Goal: Task Accomplishment & Management: Complete application form

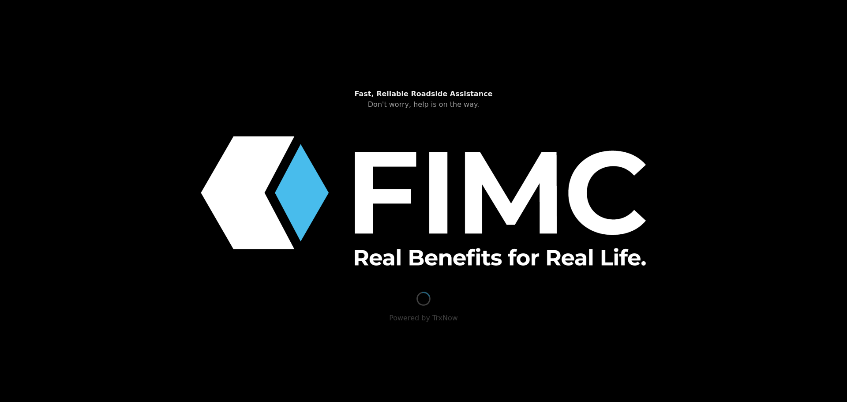
click at [391, 309] on div "Loading user experience Powered by TrxNow" at bounding box center [424, 341] width 826 height 99
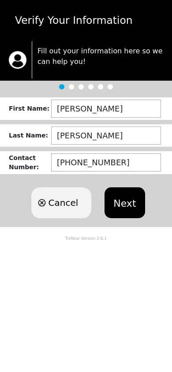
click at [140, 204] on button "Next" at bounding box center [125, 202] width 40 height 31
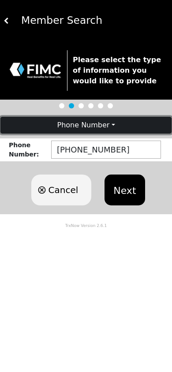
click at [110, 125] on button "Phone Number" at bounding box center [85, 125] width 171 height 17
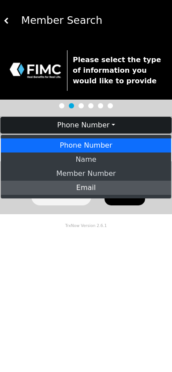
click at [92, 187] on link "Email" at bounding box center [86, 188] width 170 height 14
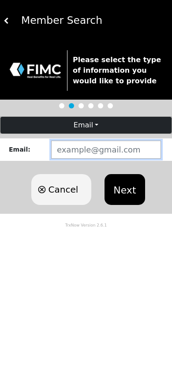
click at [86, 147] on input "text" at bounding box center [106, 150] width 110 height 18
paste input "LEWIS3287@BELLSOUTH.NET"
type input "LEWIS3287@BELLSOUTH.NET"
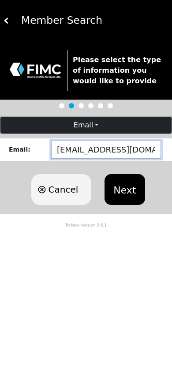
scroll to position [0, 5]
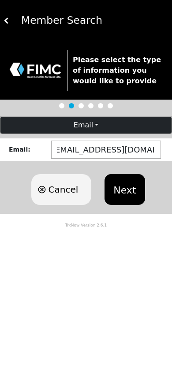
click at [130, 196] on button "Next" at bounding box center [125, 189] width 40 height 31
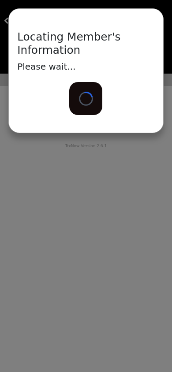
click at [167, 155] on div "Locating Member's Information Please wait... Loading..." at bounding box center [86, 186] width 172 height 372
click at [135, 148] on div "Locating Member's Information Please wait... Loading..." at bounding box center [86, 186] width 172 height 372
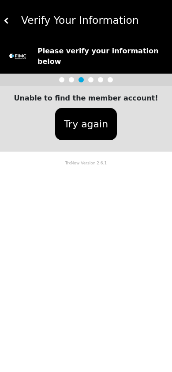
click at [117, 264] on body "Verify Your Information Please verify your information below Unable to find the…" at bounding box center [86, 186] width 172 height 372
click at [98, 112] on button "Try again" at bounding box center [86, 124] width 62 height 32
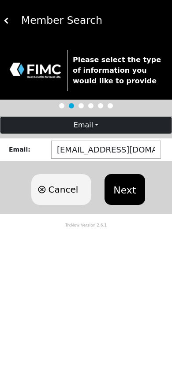
click at [79, 128] on button "Email" at bounding box center [85, 125] width 171 height 17
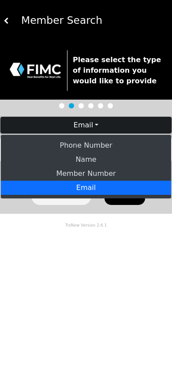
click at [64, 34] on div "Member Search" at bounding box center [86, 20] width 172 height 41
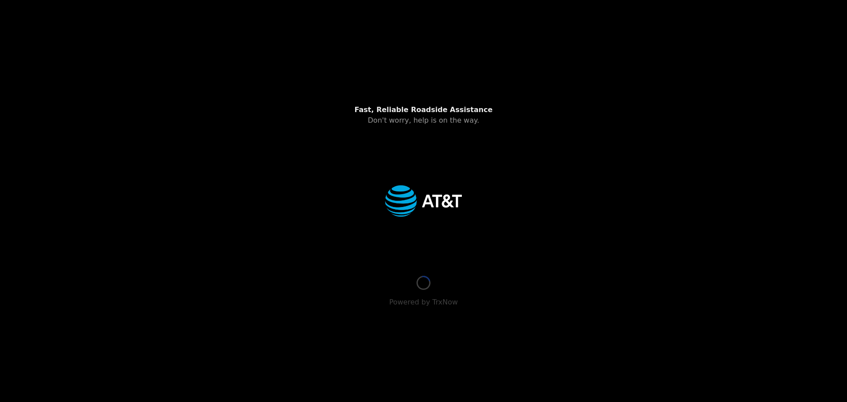
click at [294, 106] on div "Fast, Reliable Roadside Assistance Don't worry, help is on the way." at bounding box center [424, 68] width 826 height 115
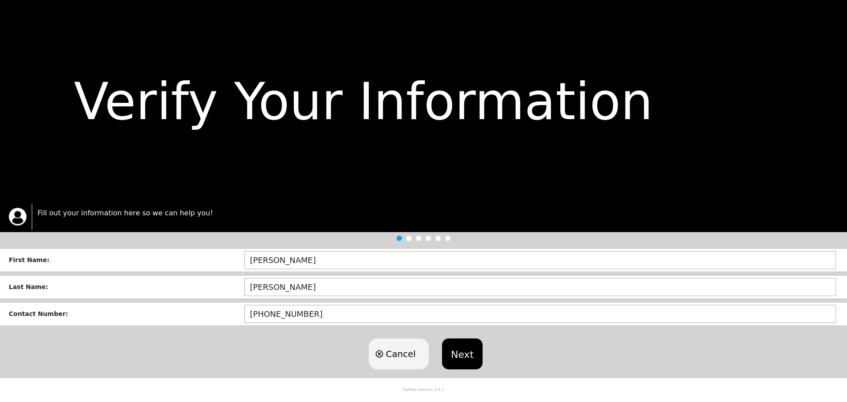
click at [458, 367] on button "Next" at bounding box center [462, 353] width 40 height 31
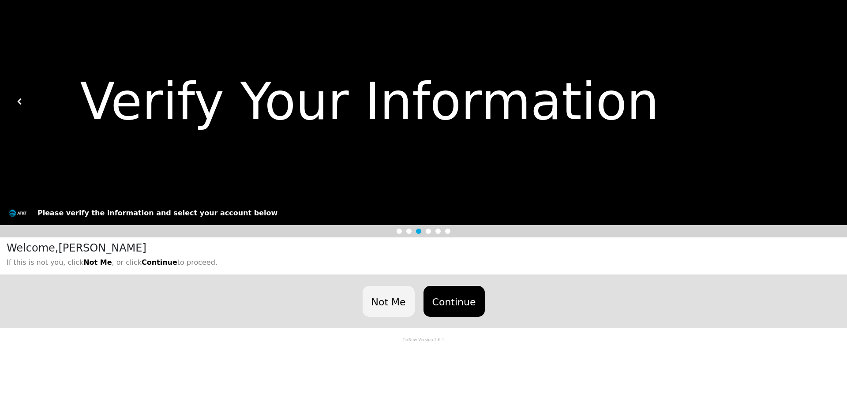
click at [472, 295] on button "Continue" at bounding box center [453, 301] width 61 height 31
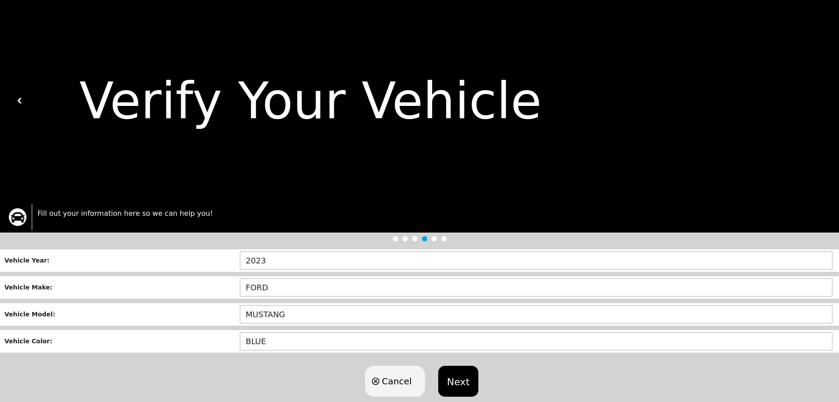
click at [461, 401] on div "Next" at bounding box center [458, 381] width 49 height 40
click at [459, 394] on button "Next" at bounding box center [458, 381] width 40 height 31
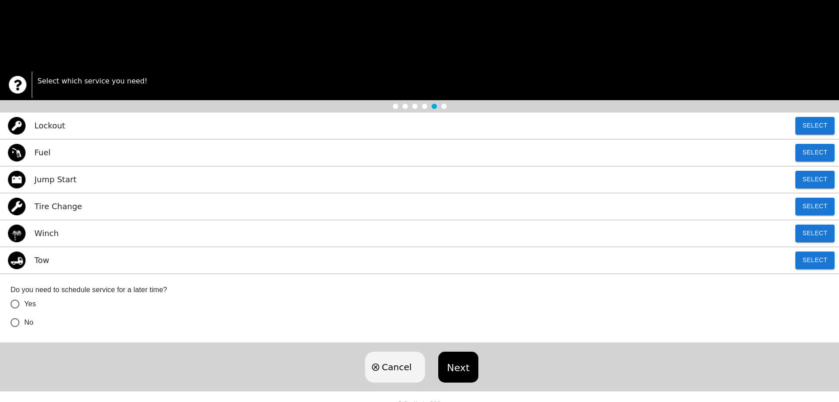
scroll to position [133, 0]
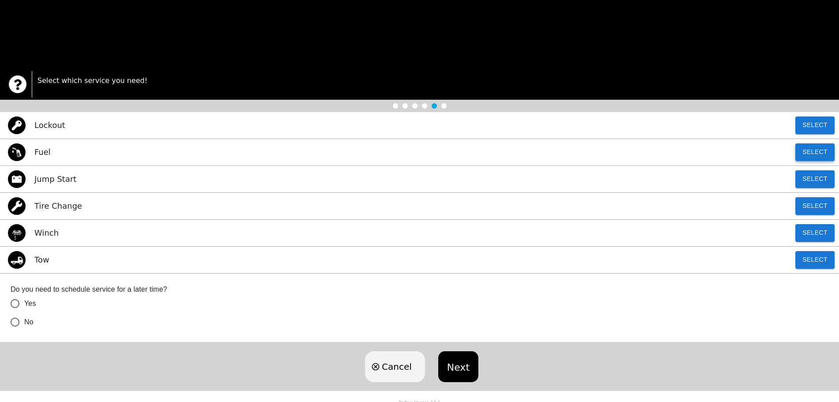
click at [821, 158] on button "Select" at bounding box center [815, 152] width 39 height 18
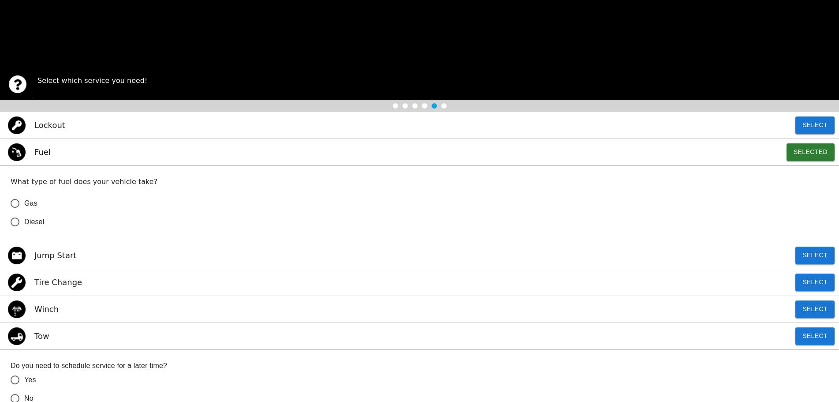
click at [37, 203] on span "Gas" at bounding box center [30, 203] width 13 height 11
click at [24, 203] on input "Gas" at bounding box center [15, 203] width 19 height 19
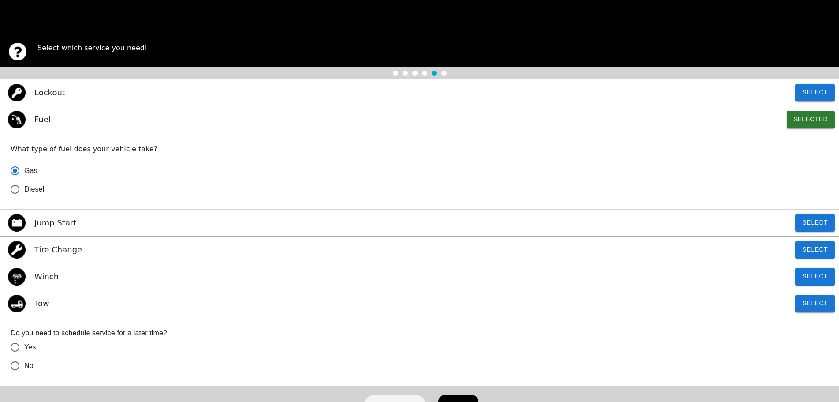
scroll to position [214, 0]
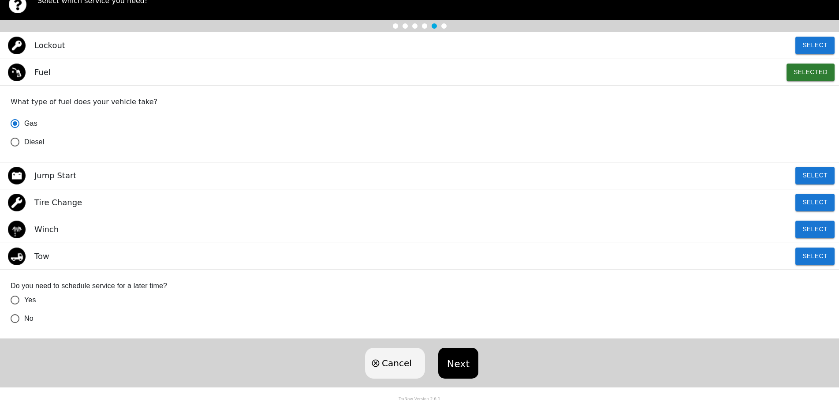
radio input "true"
click at [30, 317] on span "No" at bounding box center [28, 318] width 9 height 11
click at [24, 317] on input "No" at bounding box center [15, 318] width 19 height 19
radio input "true"
click at [467, 361] on button "Next" at bounding box center [458, 363] width 40 height 31
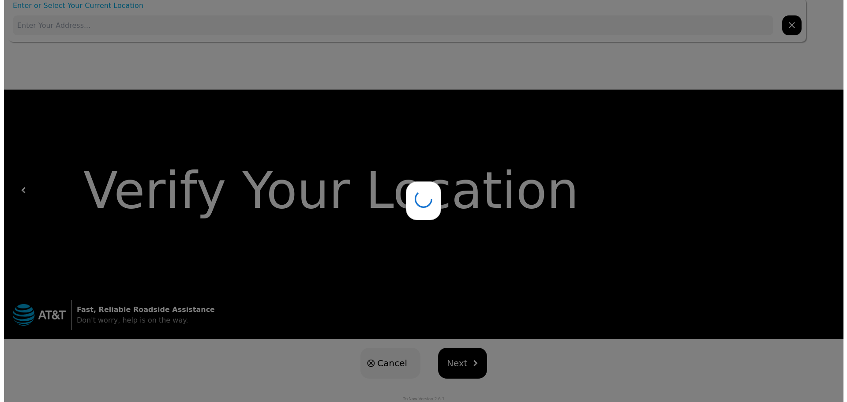
scroll to position [0, 0]
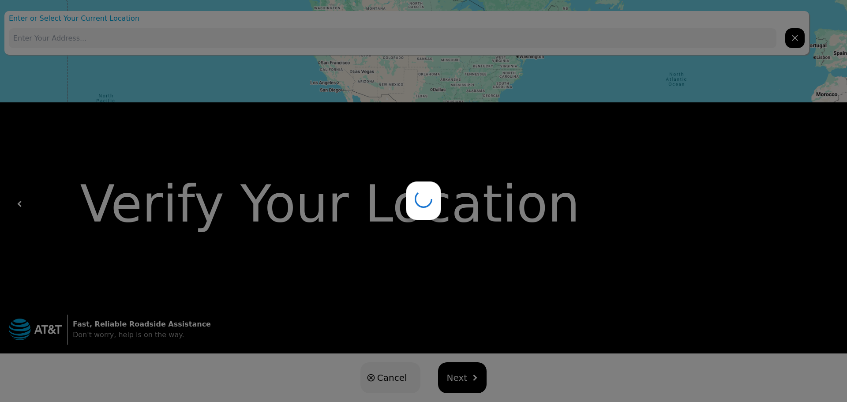
type input "Majestic Commons, [STREET_ADDRESS]"
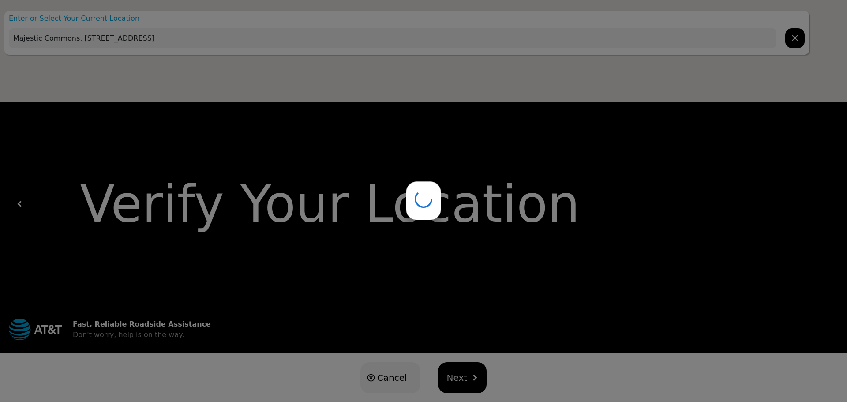
click at [462, 375] on div at bounding box center [423, 201] width 847 height 402
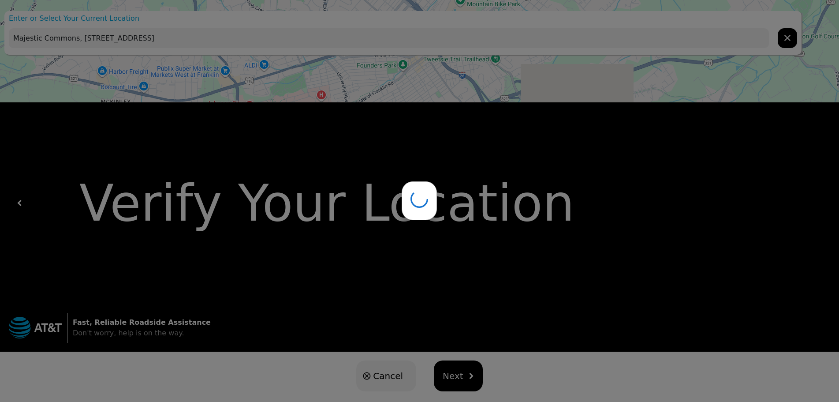
click at [462, 376] on button "Next" at bounding box center [458, 375] width 49 height 31
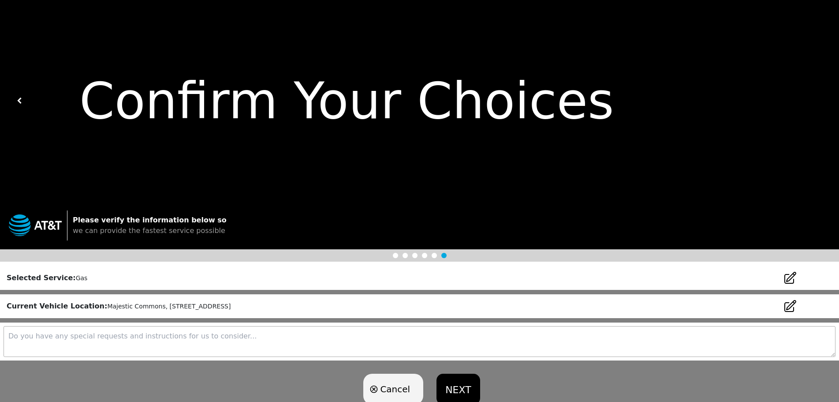
click at [462, 376] on button "NEXT" at bounding box center [458, 389] width 43 height 31
